Goal: Task Accomplishment & Management: Manage account settings

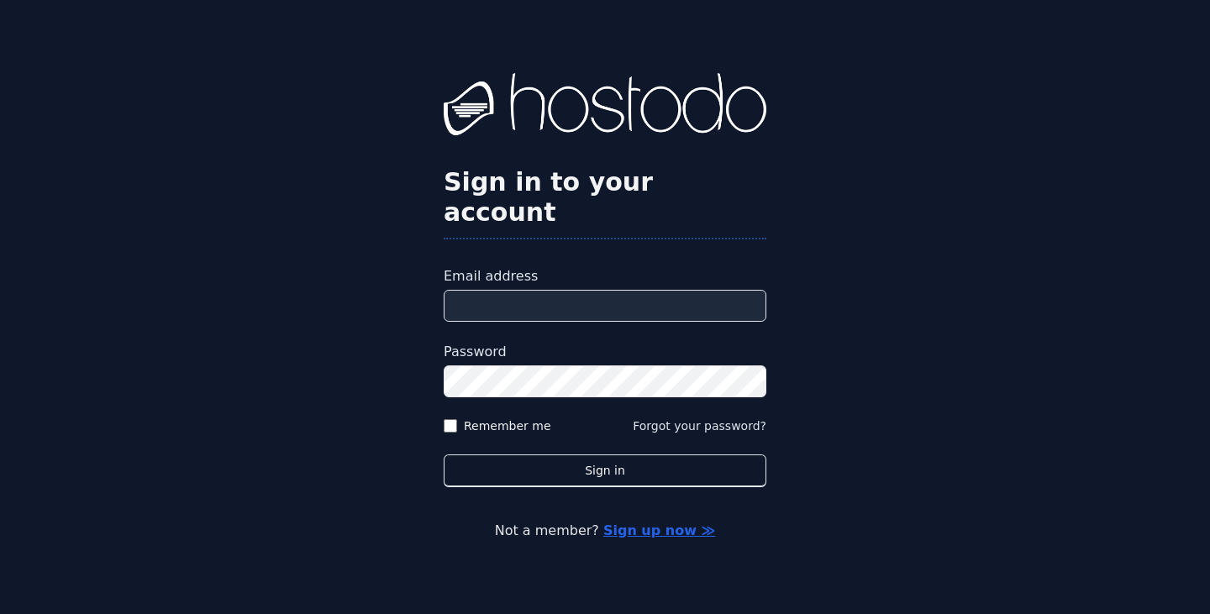
type input "**********"
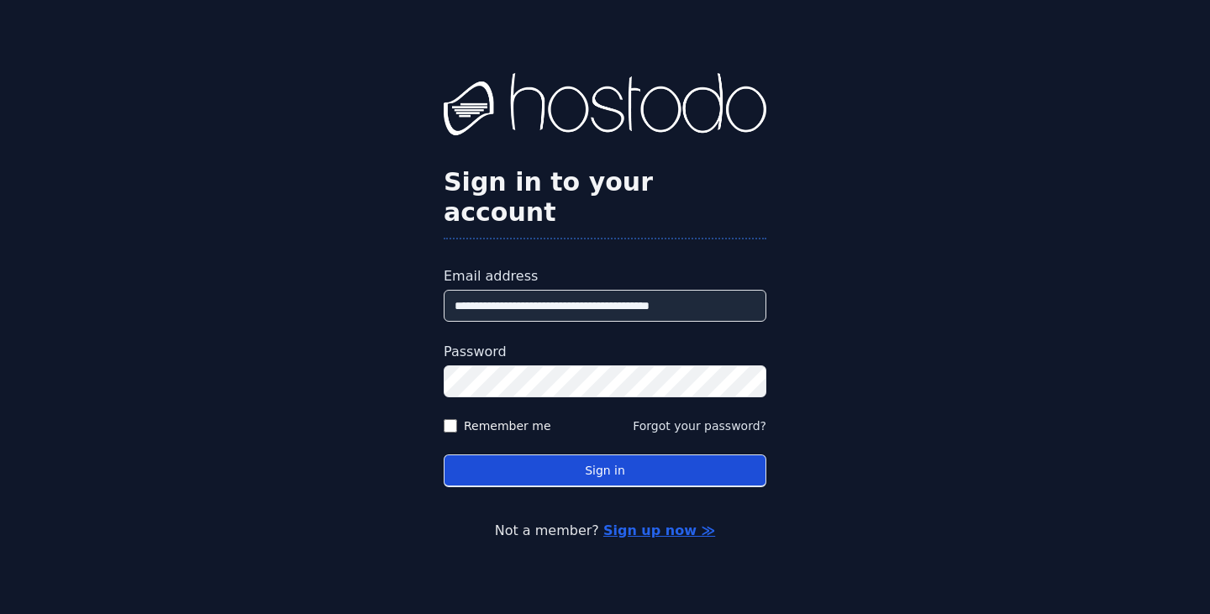
click at [667, 462] on button "Sign in" at bounding box center [605, 471] width 323 height 33
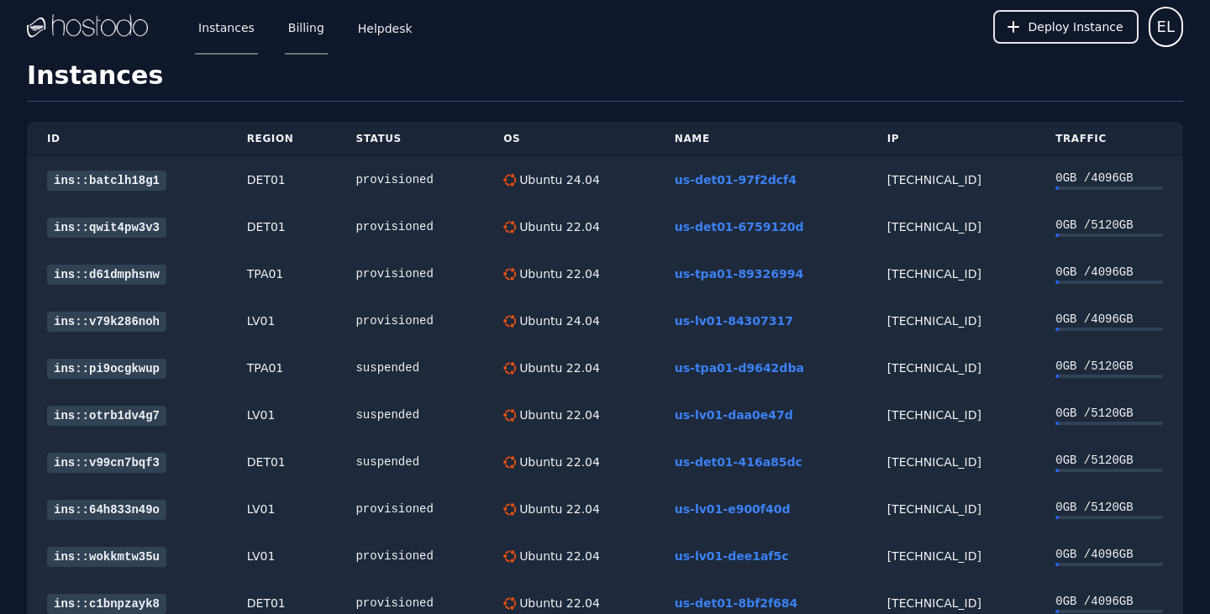
click at [301, 17] on link "Billing" at bounding box center [306, 26] width 43 height 55
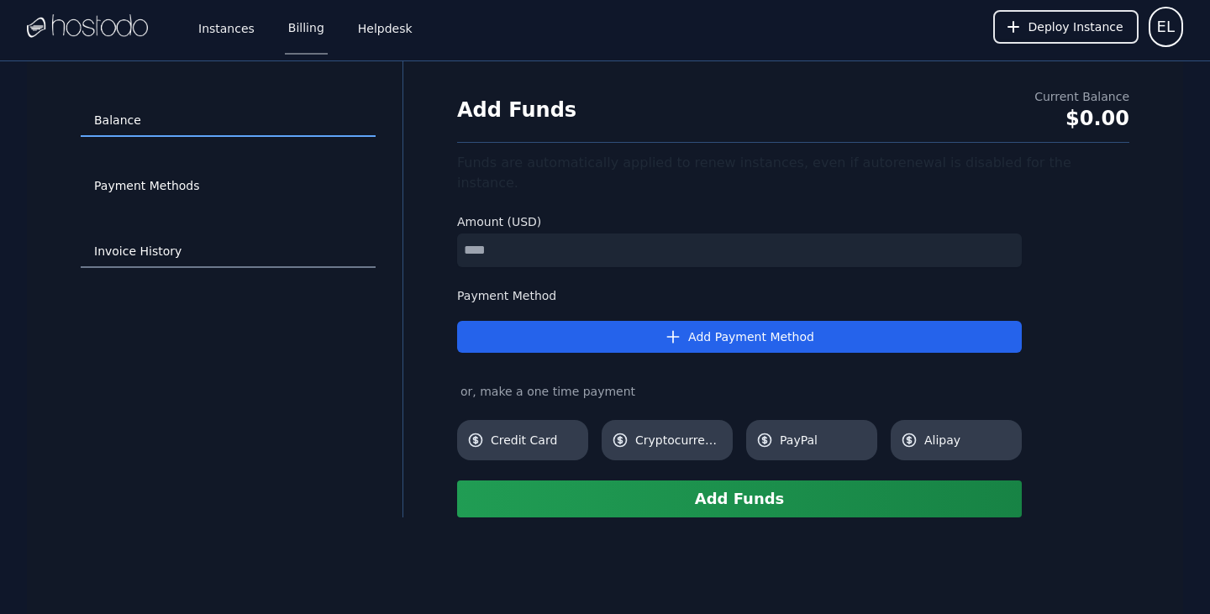
click at [138, 245] on link "Invoice History" at bounding box center [228, 252] width 295 height 32
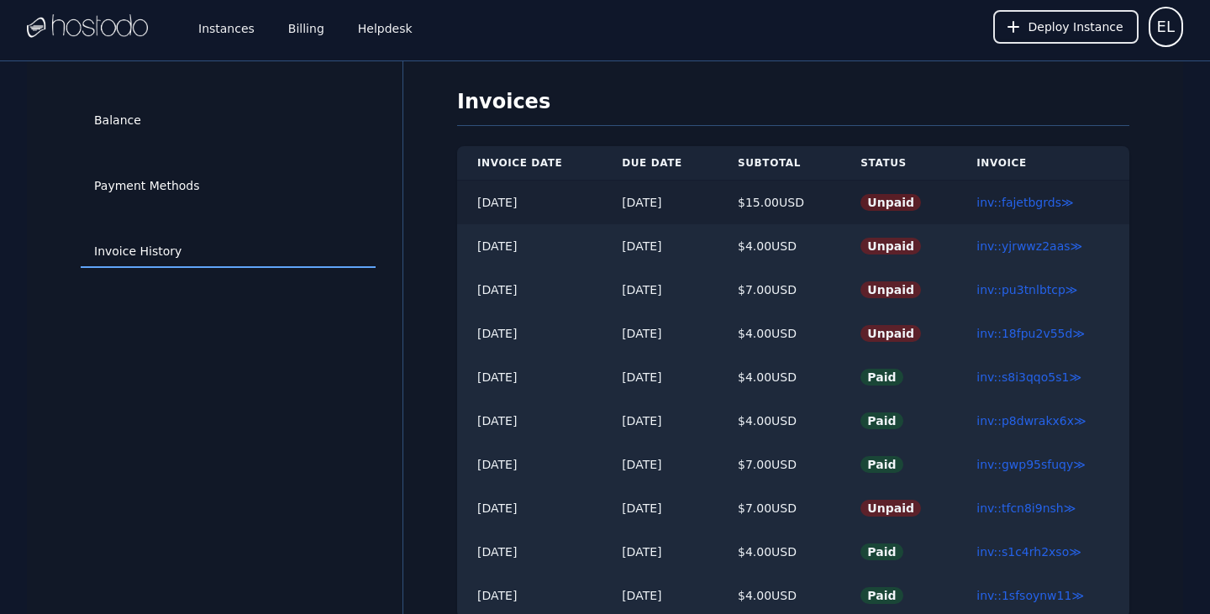
click at [1014, 210] on td "inv::fajetbgrds ≫" at bounding box center [1042, 203] width 173 height 45
click at [1024, 206] on link "inv::fajetbgrds ≫" at bounding box center [1025, 202] width 97 height 13
click at [1021, 249] on link "inv::yjrwwz2aas ≫" at bounding box center [1030, 246] width 106 height 13
click at [1030, 202] on link "inv::fajetbgrds ≫" at bounding box center [1025, 202] width 97 height 13
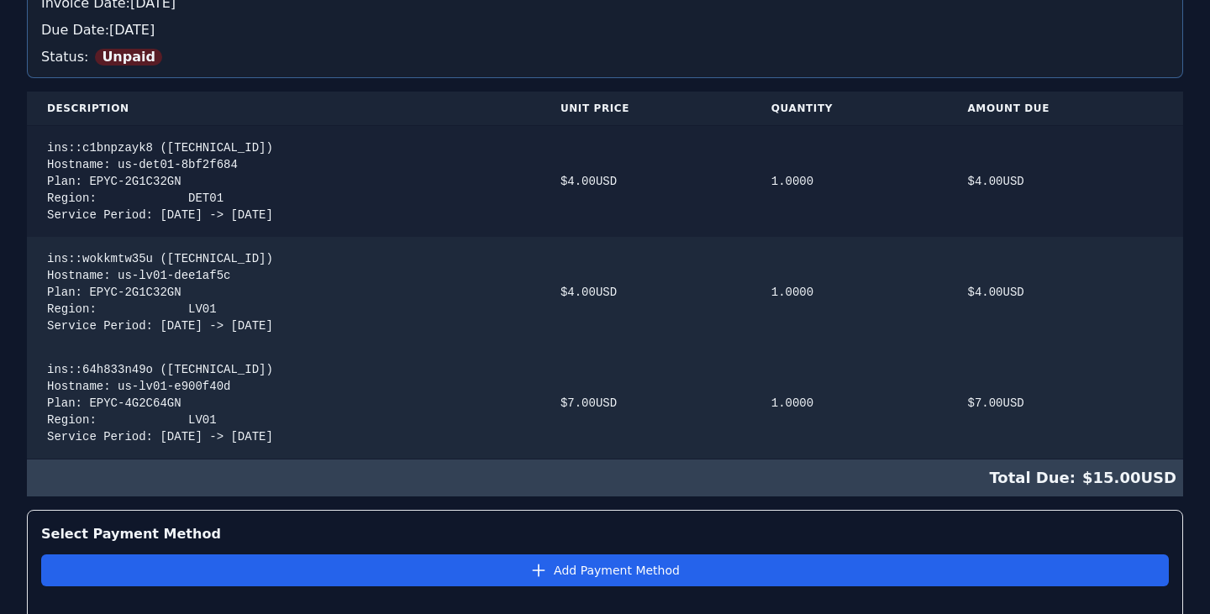
scroll to position [265, 0]
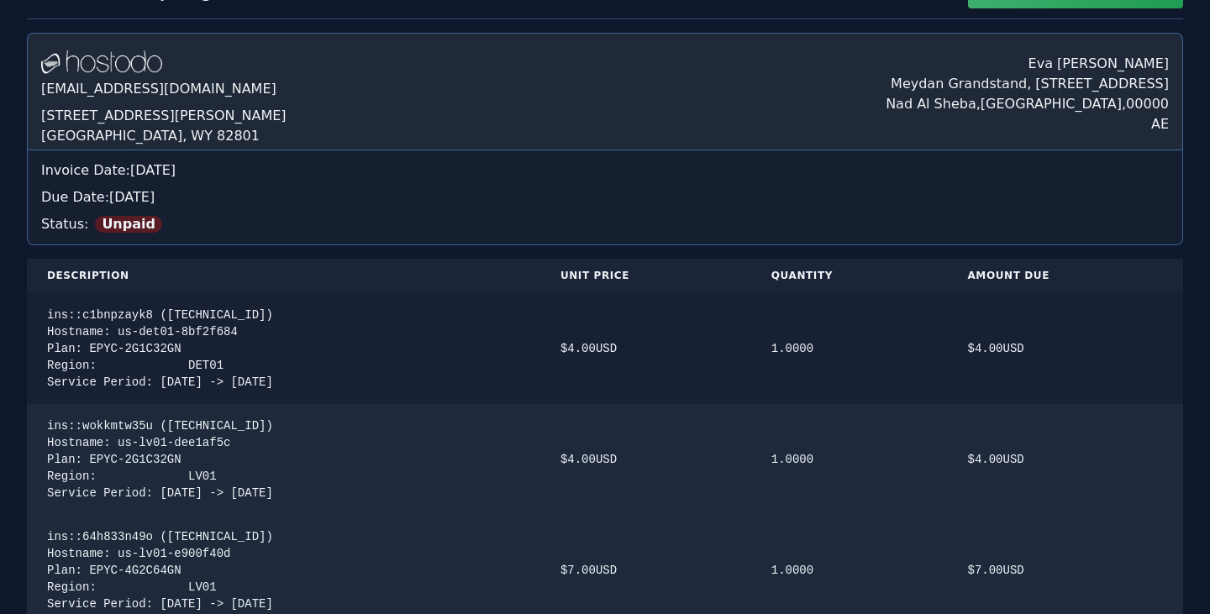
scroll to position [102, 0]
